Goal: Task Accomplishment & Management: Manage account settings

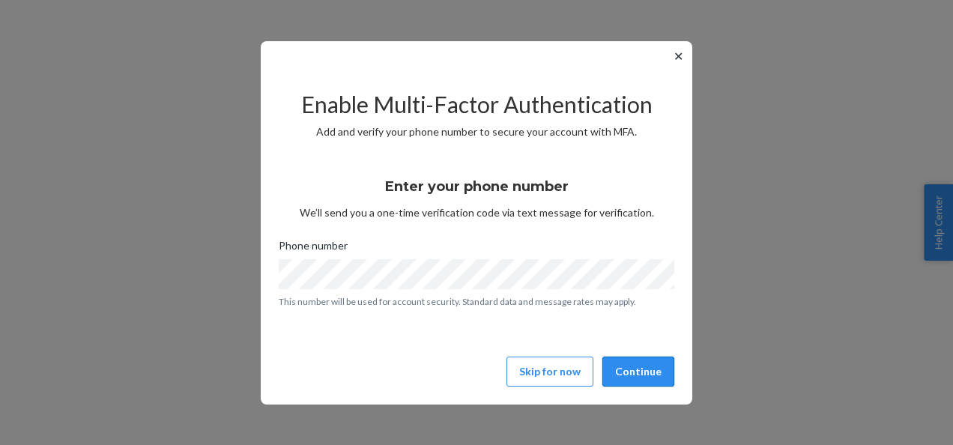
click at [637, 367] on button "Continue" at bounding box center [638, 372] width 72 height 30
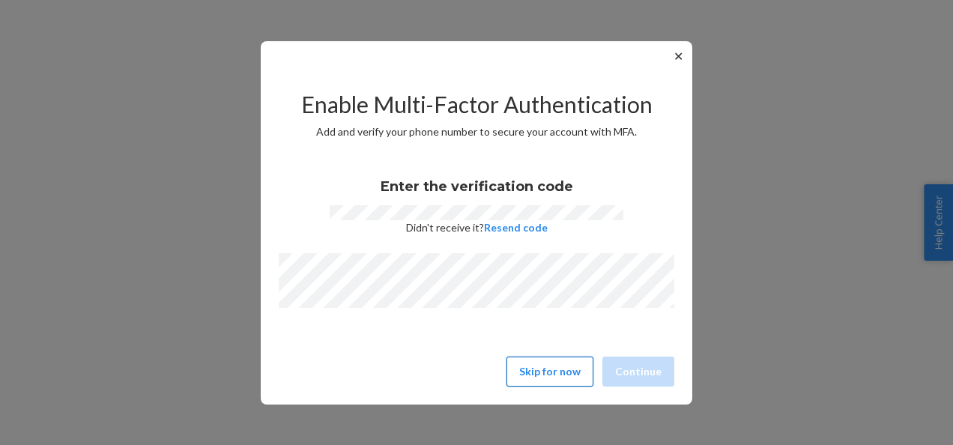
click at [572, 372] on button "Skip for now" at bounding box center [549, 372] width 87 height 30
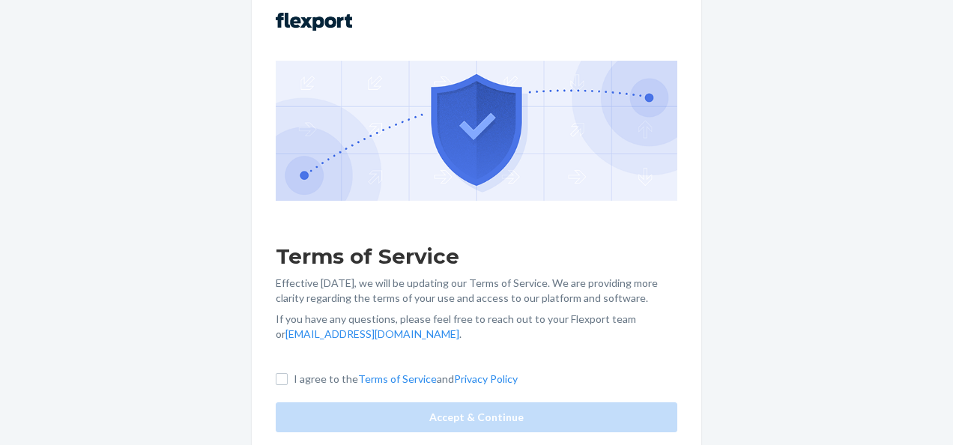
click at [289, 381] on label "I agree to the Terms of Service and Privacy Policy" at bounding box center [397, 379] width 242 height 15
click at [288, 381] on input "I agree to the Terms of Service and Privacy Policy" at bounding box center [282, 379] width 12 height 12
checkbox input "true"
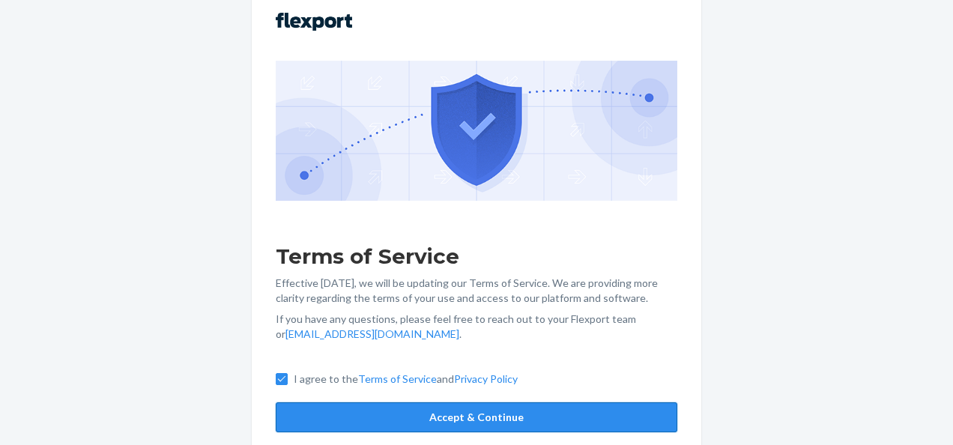
click at [321, 407] on button "Accept & Continue" at bounding box center [476, 417] width 401 height 30
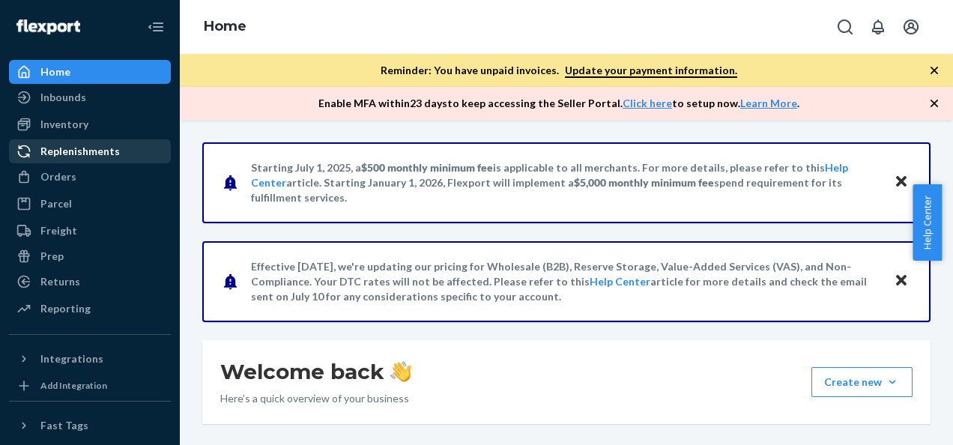
scroll to position [2, 0]
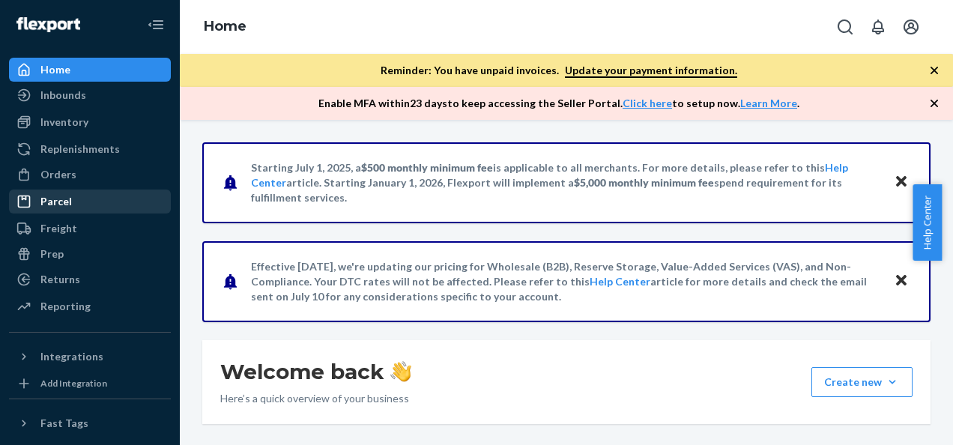
click at [75, 202] on div "Parcel" at bounding box center [89, 201] width 159 height 21
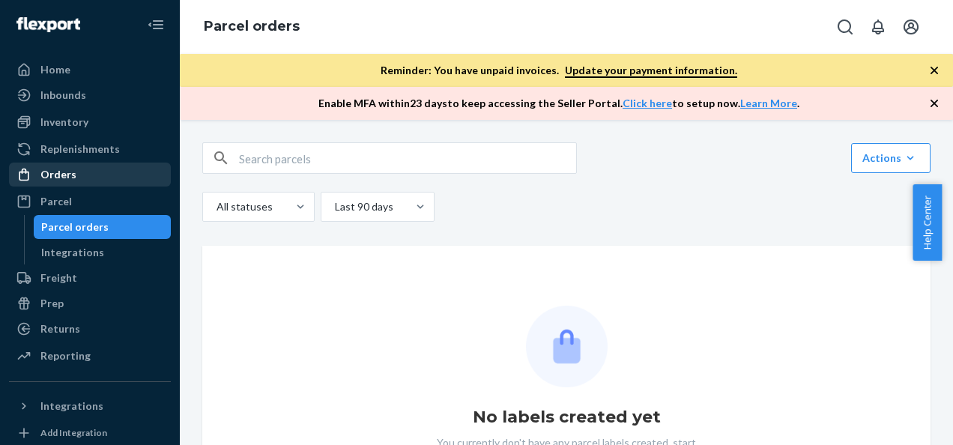
click at [79, 172] on div "Orders" at bounding box center [89, 174] width 159 height 21
